Goal: Information Seeking & Learning: Compare options

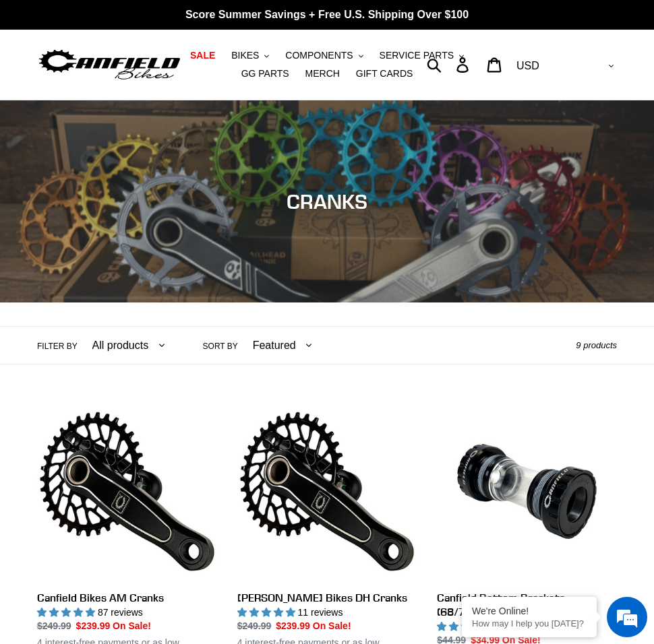
click at [116, 59] on img at bounding box center [109, 65] width 145 height 36
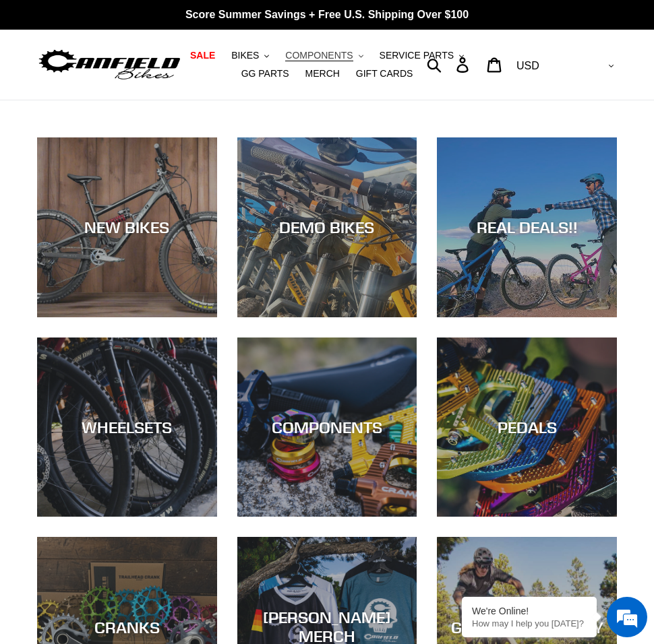
click at [347, 55] on span "COMPONENTS" at bounding box center [318, 55] width 67 height 11
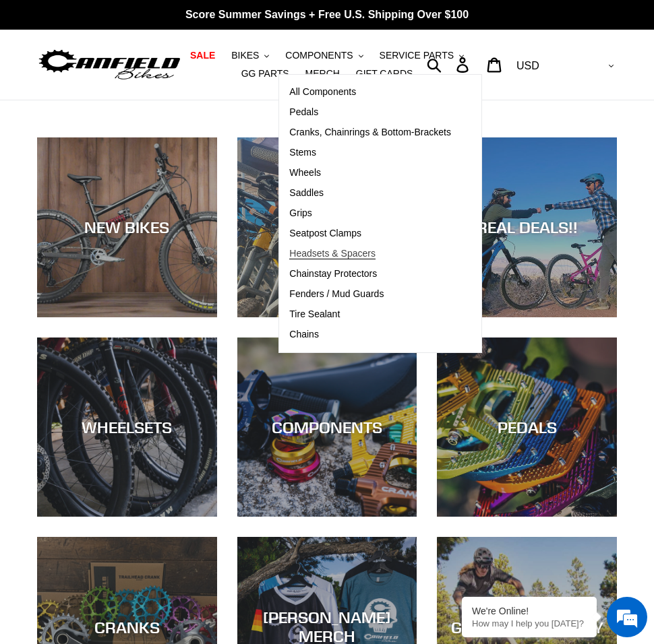
click at [307, 253] on span "Headsets & Spacers" at bounding box center [332, 253] width 86 height 11
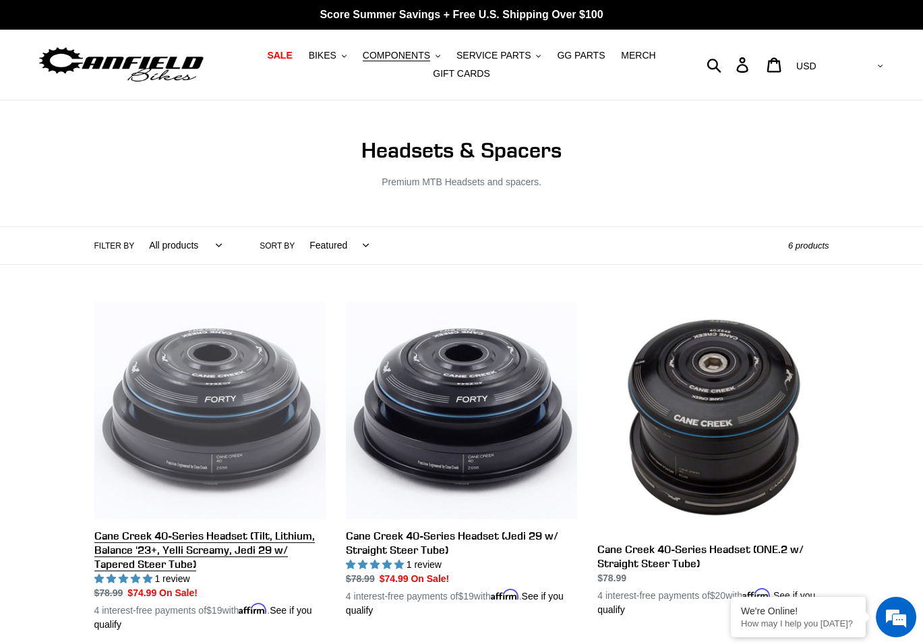
click at [211, 545] on link "Cane Creek 40-Series Headset (Tilt, Lithium, Balance '23+, Yelli Screamy, Jedi …" at bounding box center [209, 467] width 231 height 330
click at [224, 421] on link "Cane Creek 40-Series Headset (Tilt, Lithium, Balance '23+, Yelli Screamy, Jedi …" at bounding box center [209, 467] width 231 height 330
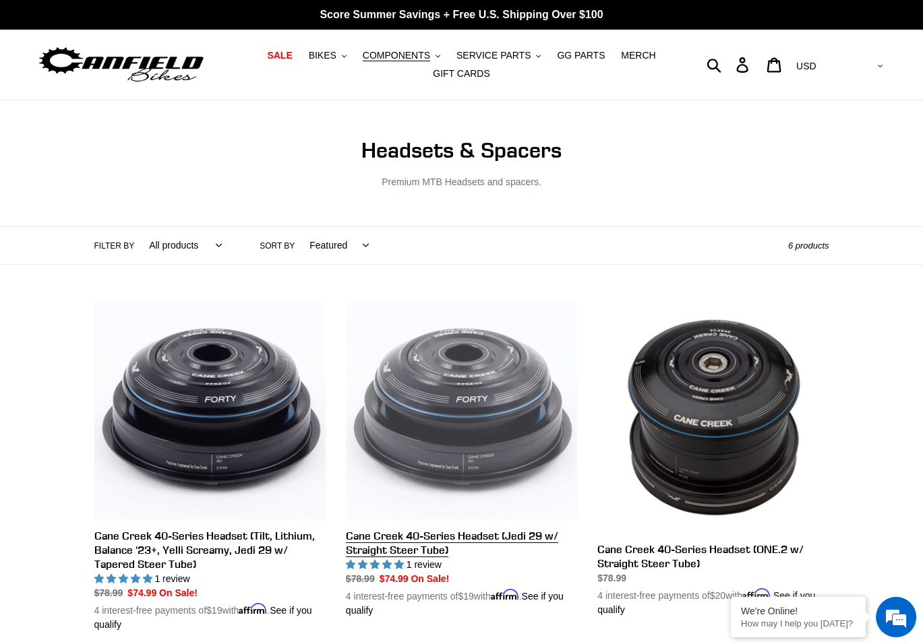
click at [515, 374] on link "Cane Creek 40-Series Headset (Jedi 29 w/ Straight Steer Tube)" at bounding box center [461, 460] width 231 height 316
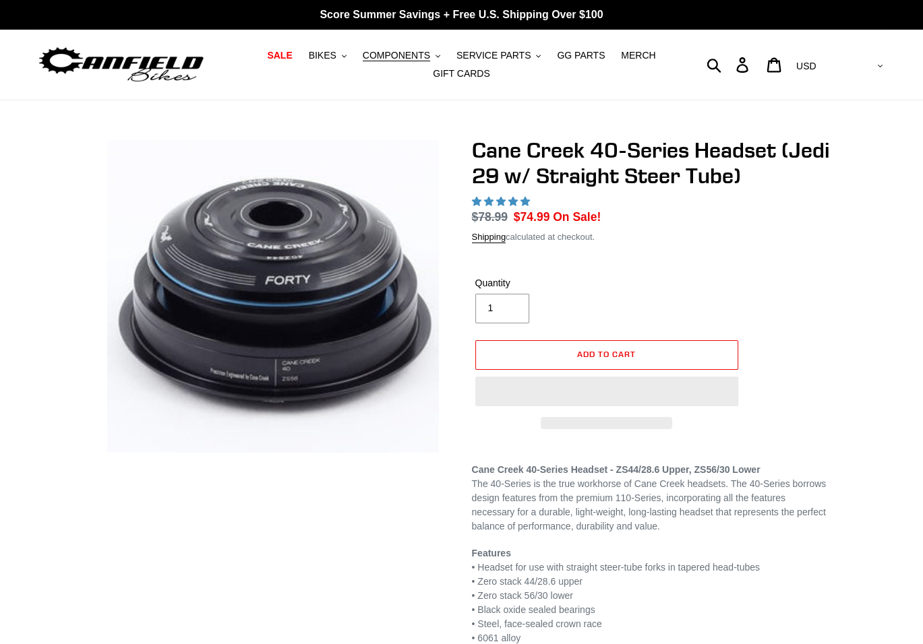
select select "highest-rating"
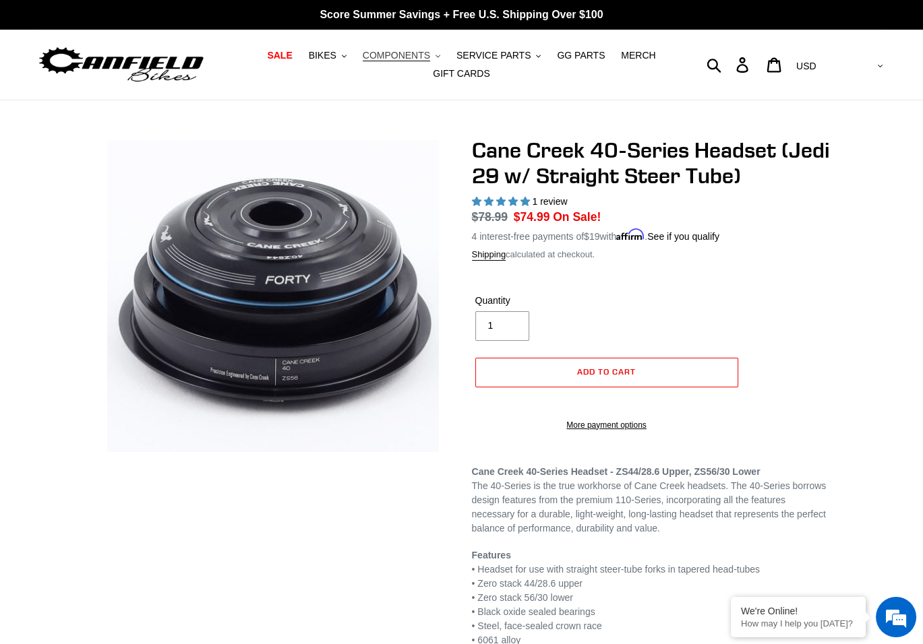
click at [408, 53] on span "COMPONENTS" at bounding box center [396, 55] width 67 height 11
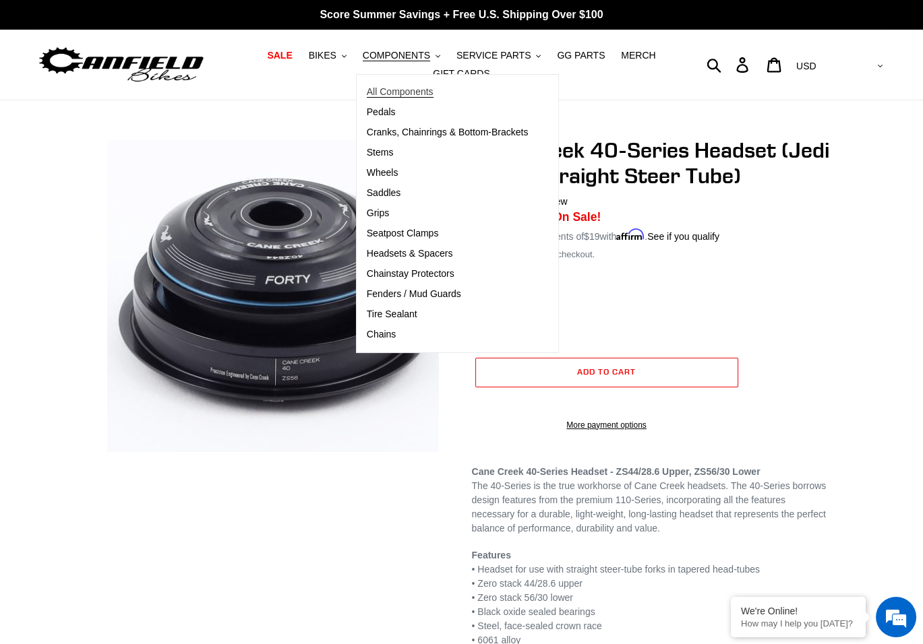
click at [416, 92] on span "All Components" at bounding box center [400, 91] width 67 height 11
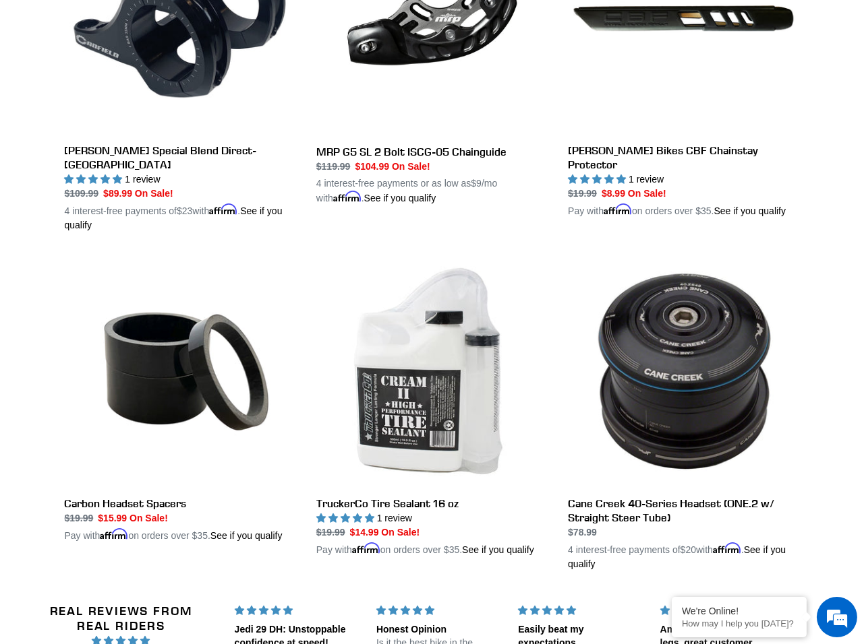
scroll to position [2253, 0]
